Goal: Task Accomplishment & Management: Manage account settings

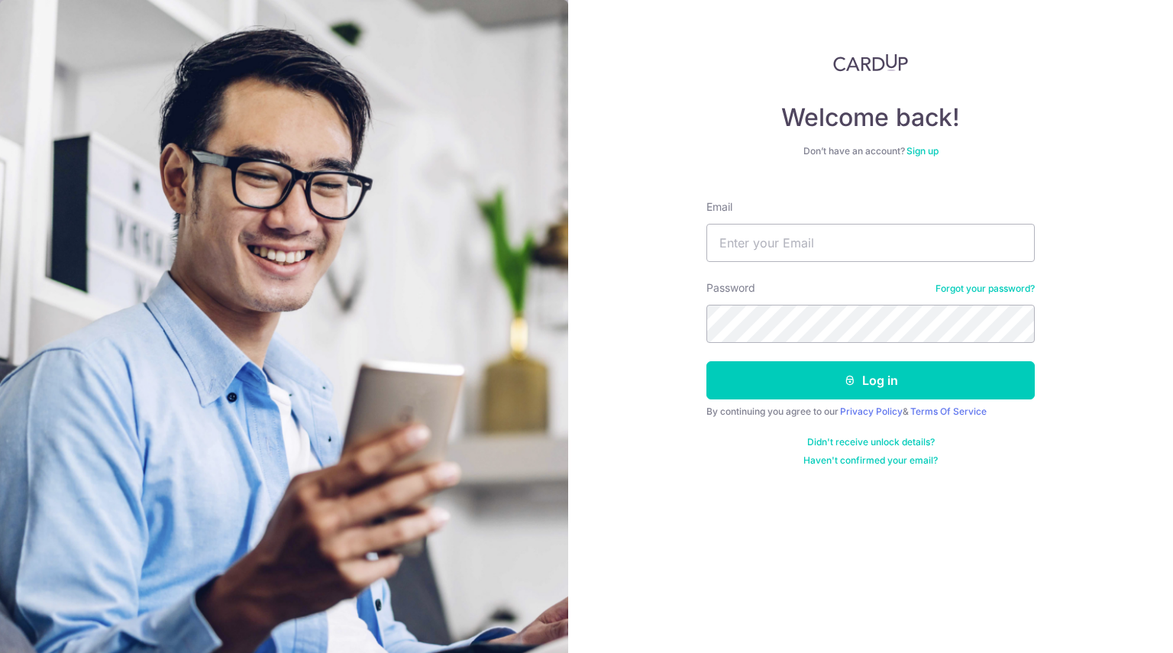
click at [784, 216] on div "Email" at bounding box center [870, 230] width 328 height 63
click at [784, 239] on input "Email" at bounding box center [870, 243] width 328 height 38
type input "[EMAIL_ADDRESS][DOMAIN_NAME]"
click at [706, 361] on button "Log in" at bounding box center [870, 380] width 328 height 38
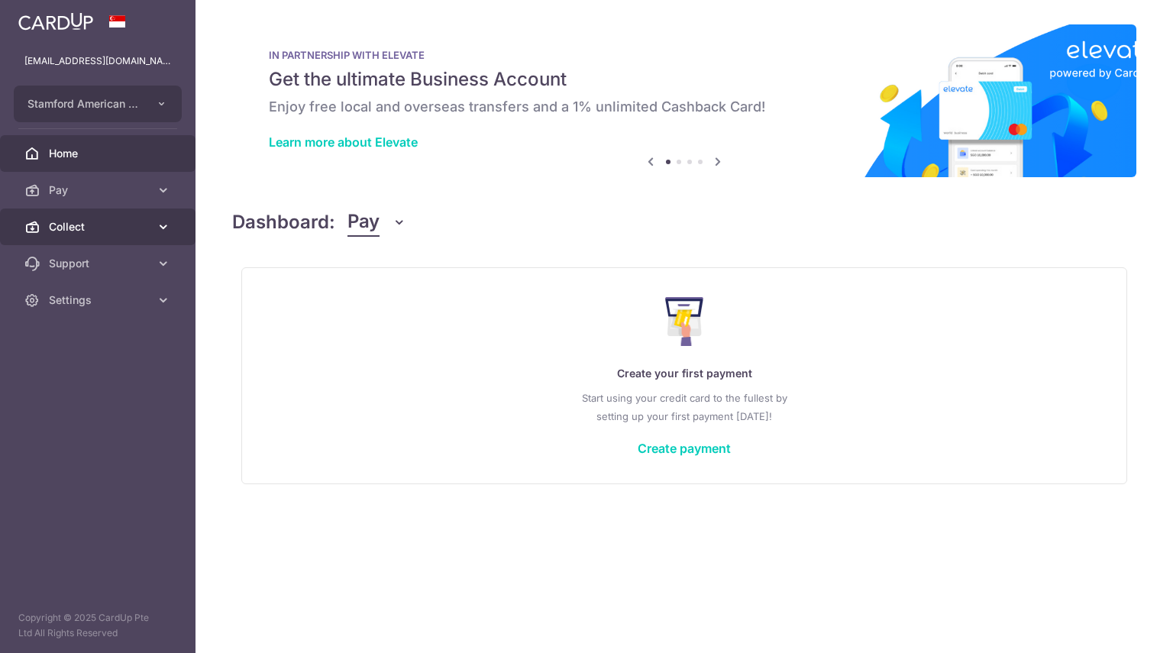
click at [52, 219] on span "Collect" at bounding box center [99, 226] width 101 height 15
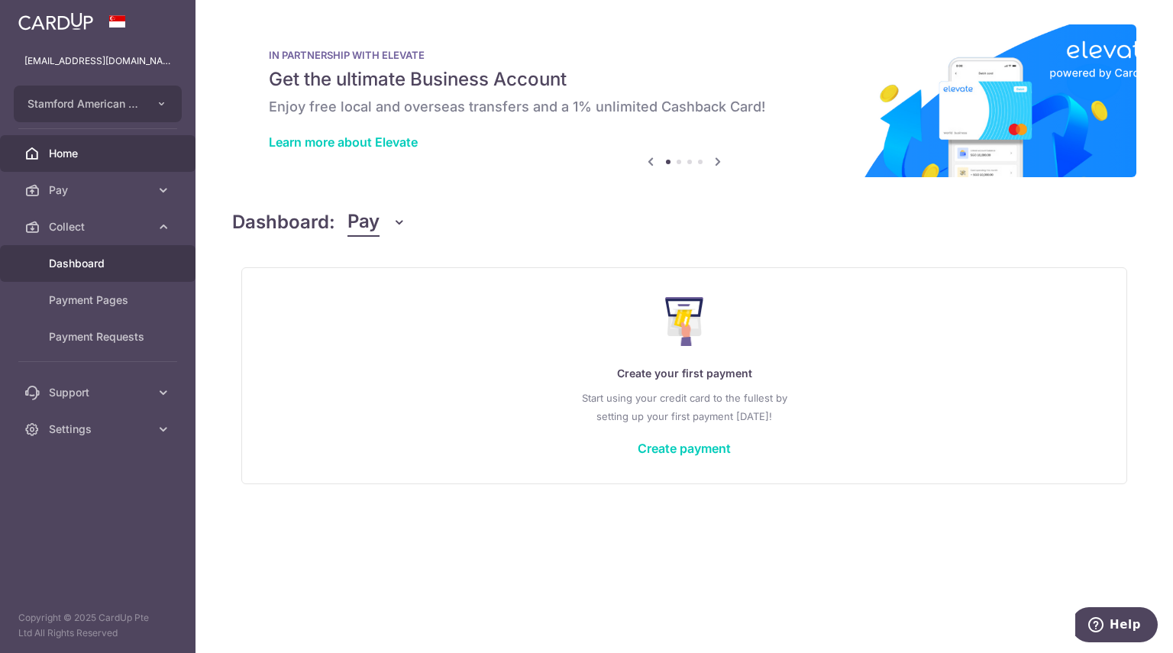
click at [79, 258] on span "Dashboard" at bounding box center [99, 263] width 101 height 15
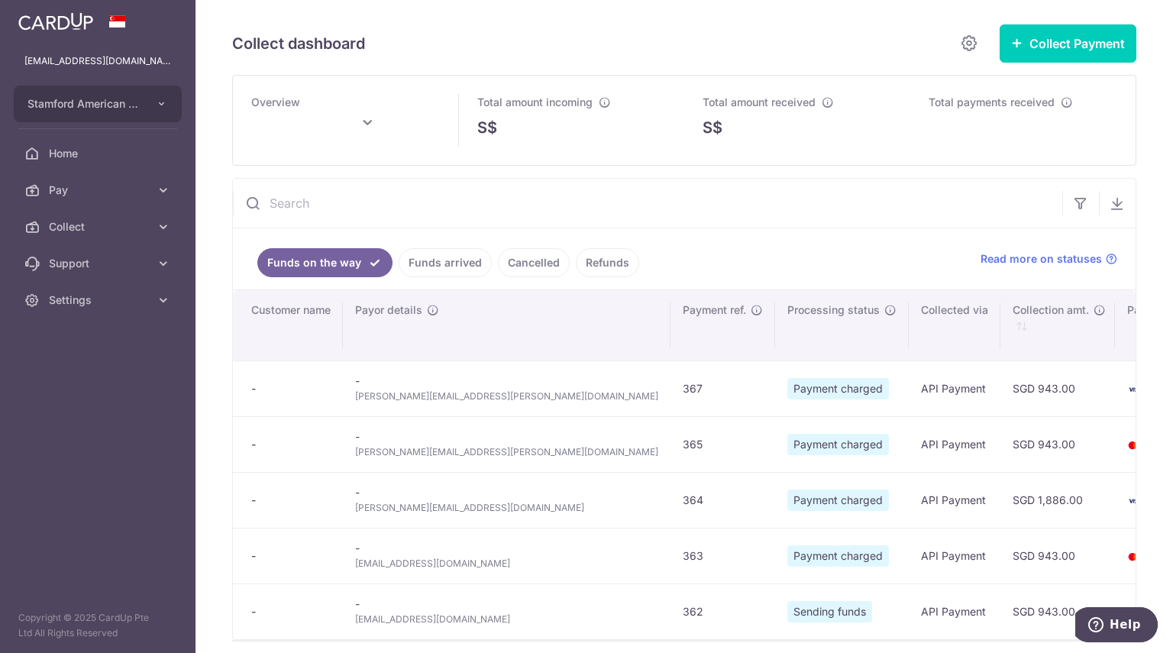
click at [409, 620] on span "[EMAIL_ADDRESS][DOMAIN_NAME]" at bounding box center [506, 619] width 303 height 15
copy tr "[EMAIL_ADDRESS][DOMAIN_NAME]"
type input "[DATE]"
